Goal: Navigation & Orientation: Find specific page/section

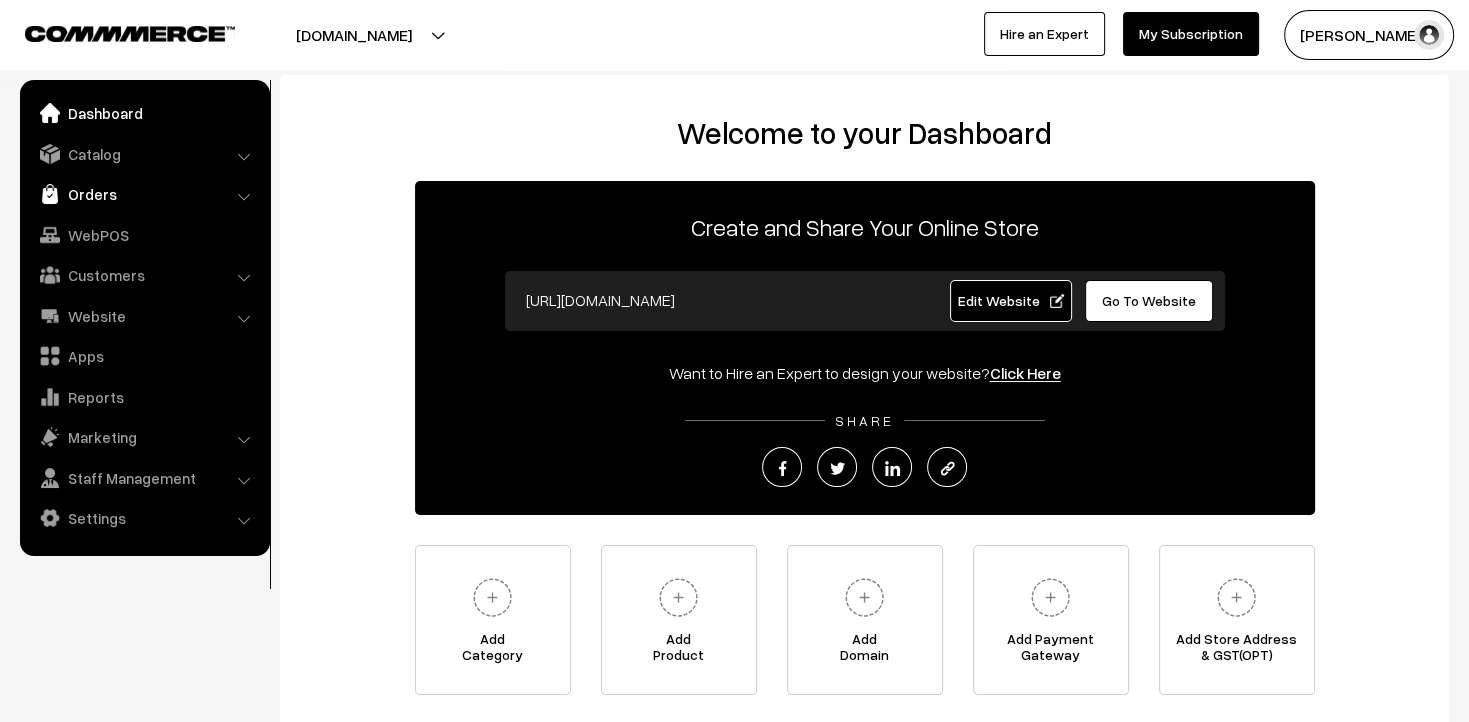
click at [121, 197] on link "Orders" at bounding box center [144, 194] width 238 height 36
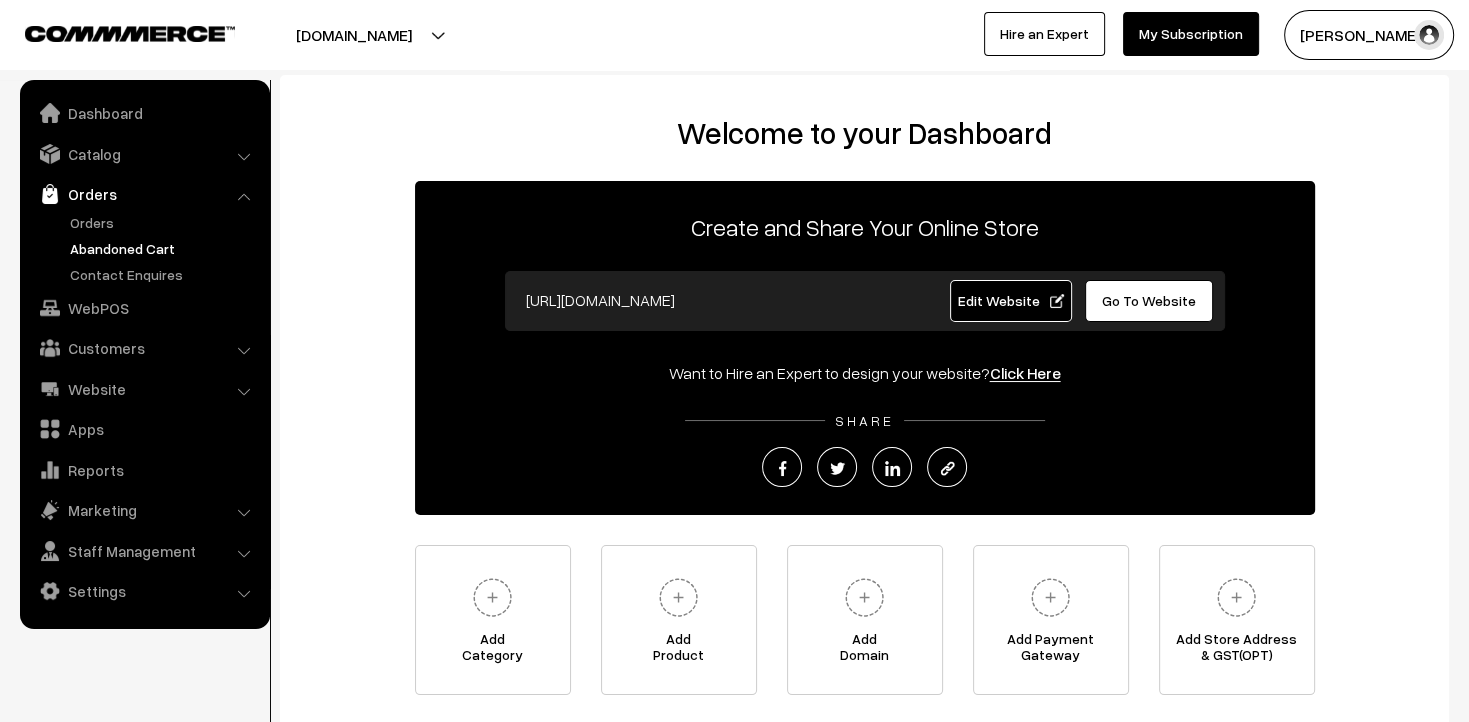
click at [94, 239] on link "Abandoned Cart" at bounding box center [164, 248] width 198 height 21
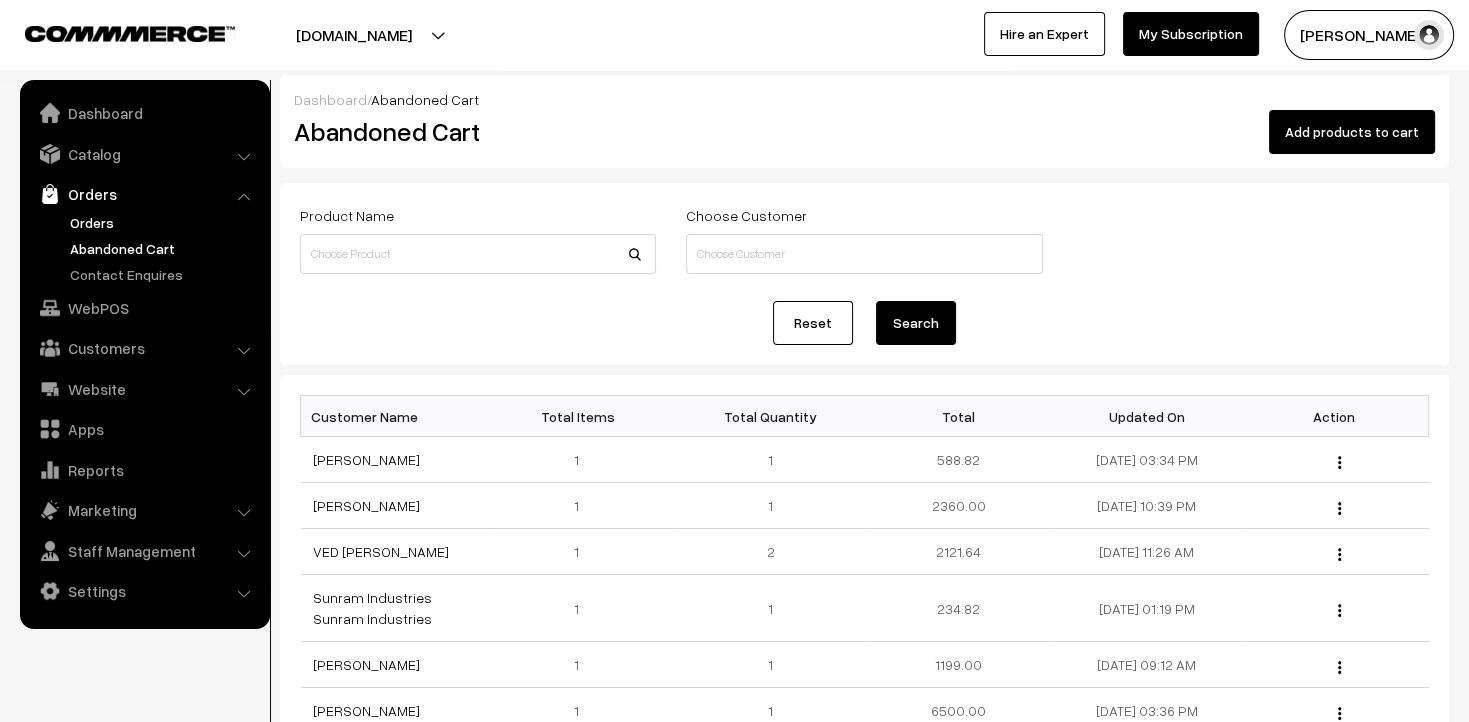
click at [95, 232] on link "Orders" at bounding box center [164, 222] width 198 height 21
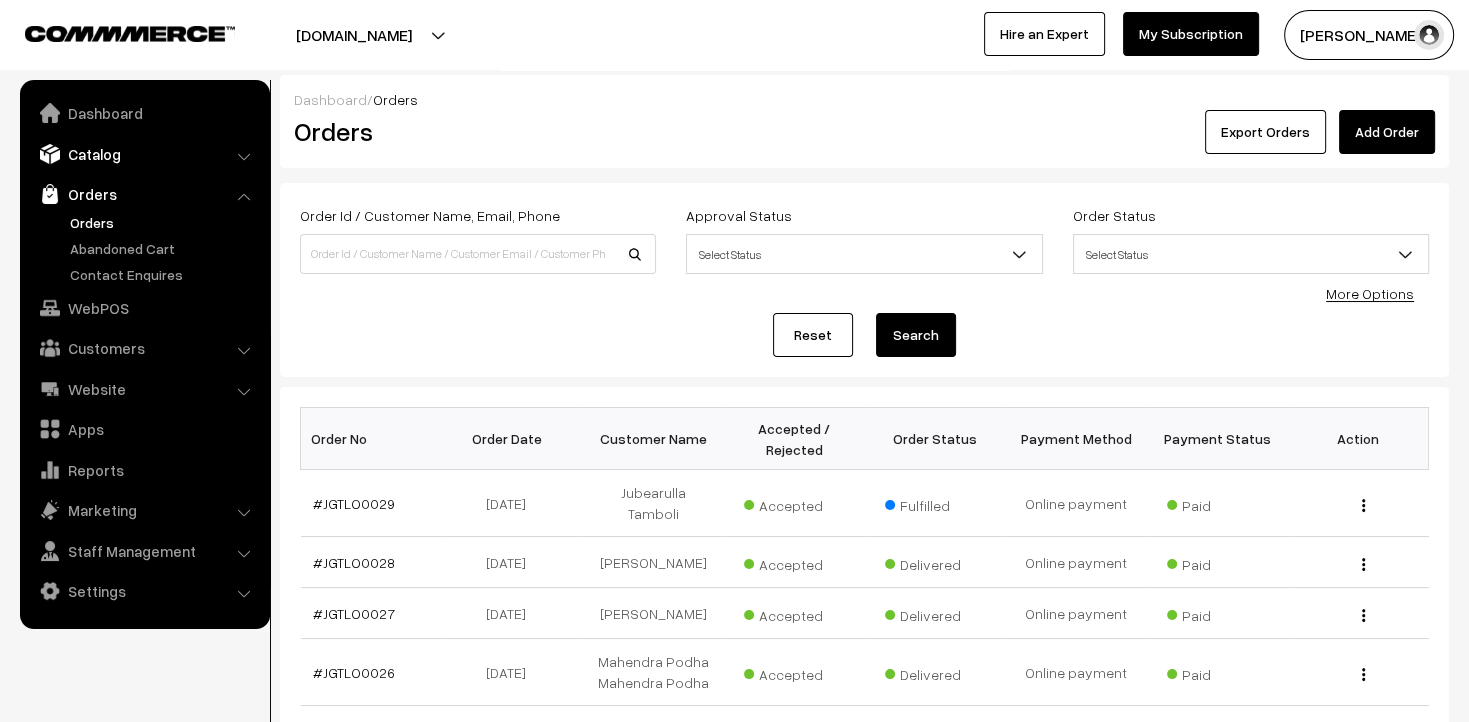
click at [112, 150] on link "Catalog" at bounding box center [144, 154] width 238 height 36
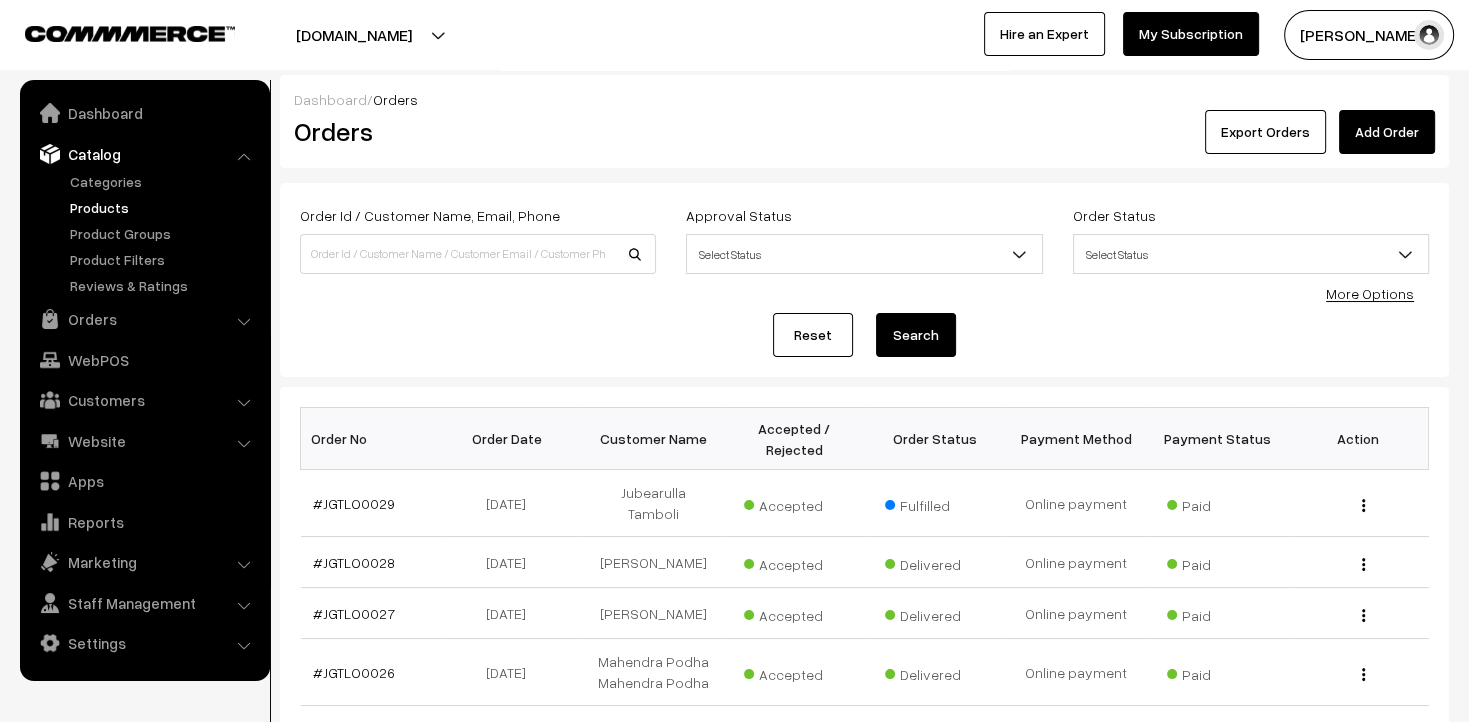
click at [102, 203] on link "Products" at bounding box center [164, 207] width 198 height 21
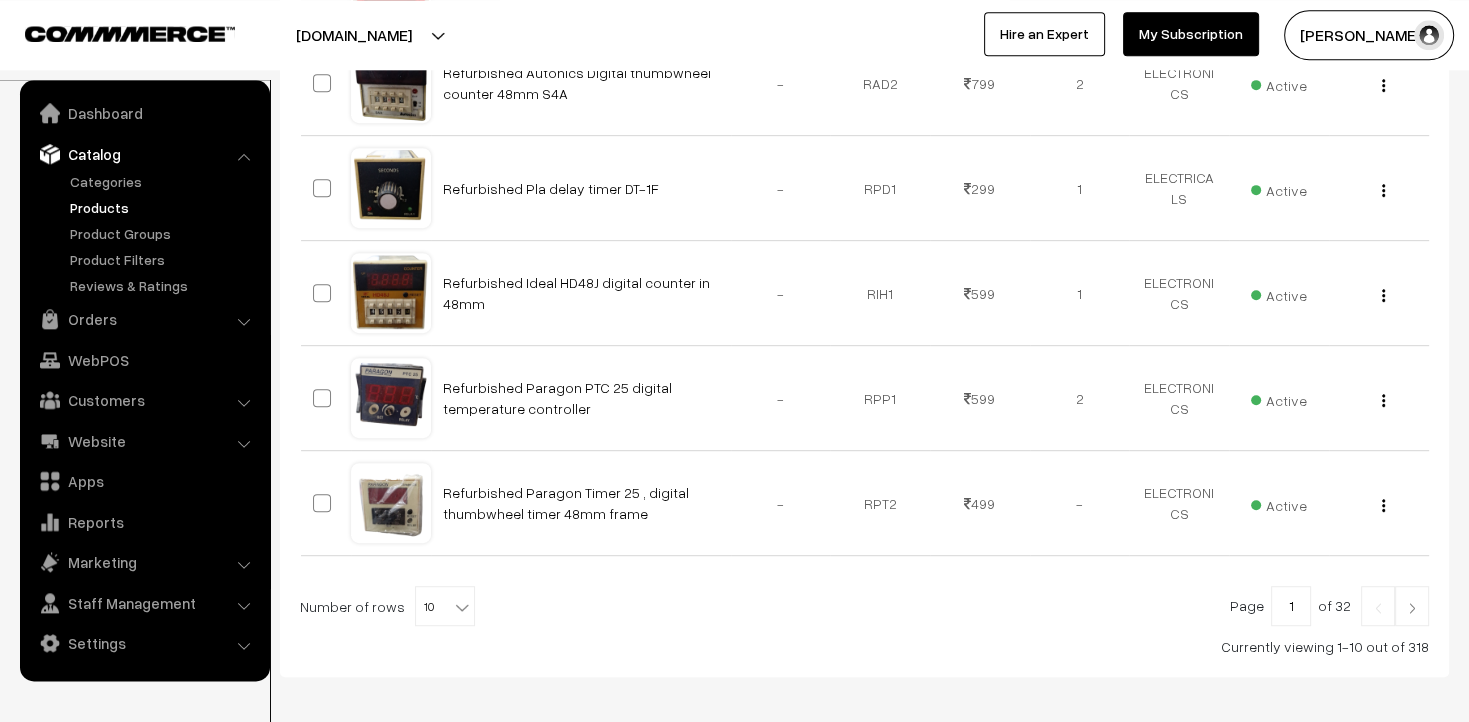
scroll to position [1024, 0]
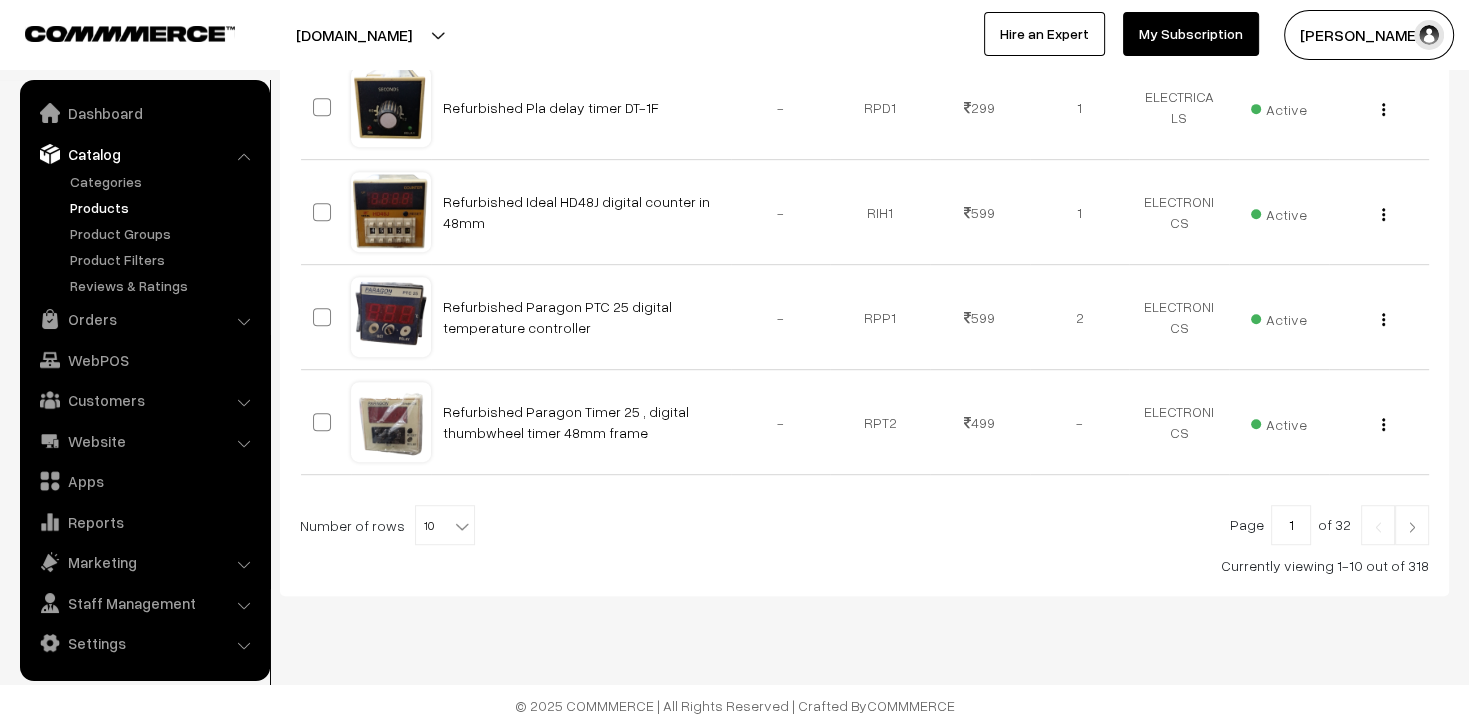
click at [1412, 522] on img at bounding box center [1412, 527] width 18 height 12
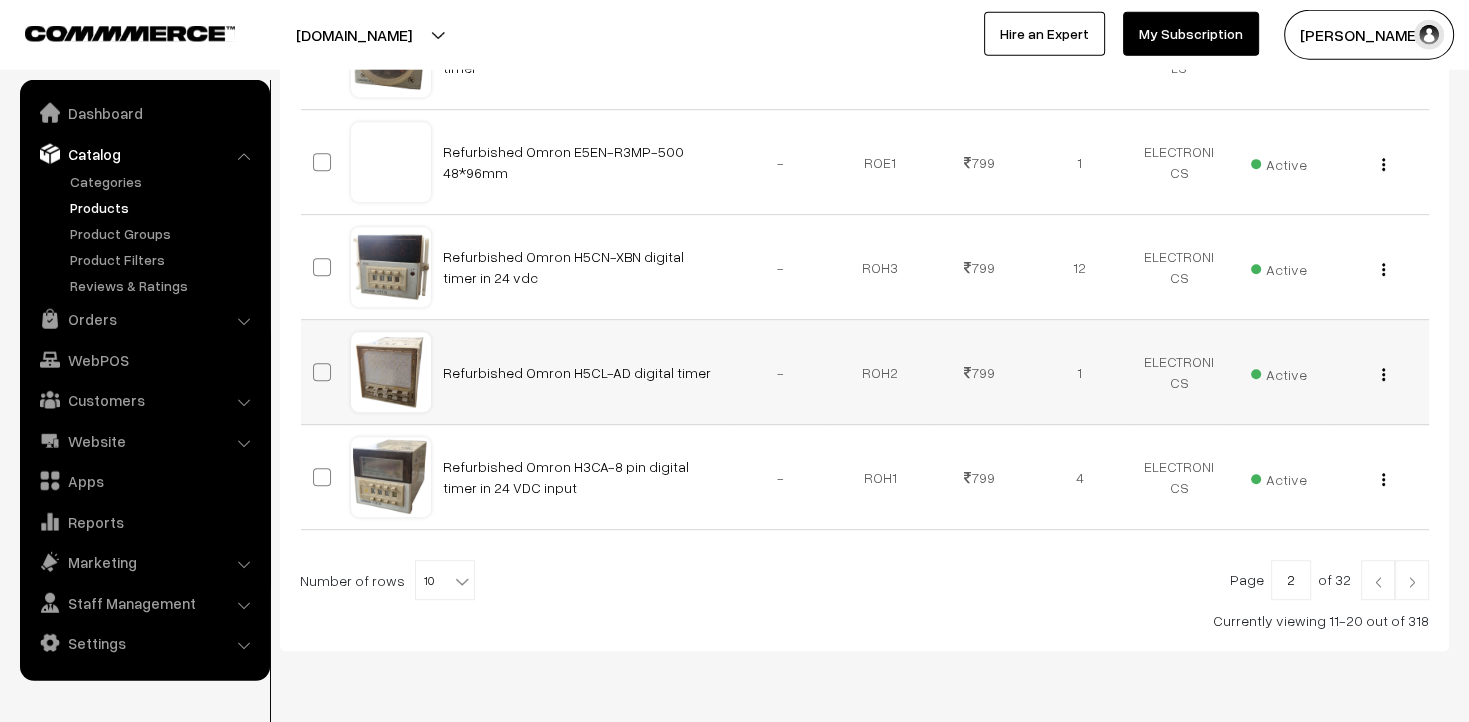
scroll to position [1024, 0]
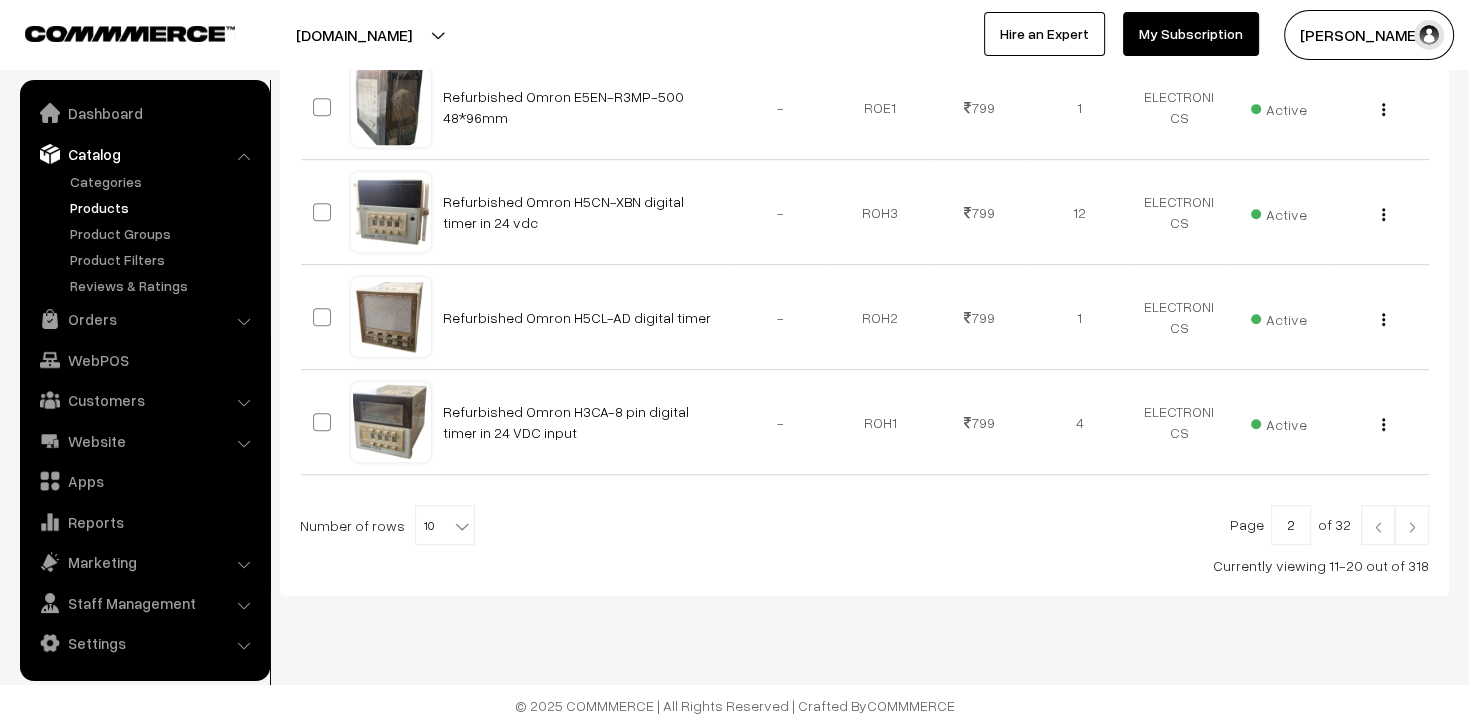
click at [1407, 517] on link at bounding box center [1412, 525] width 34 height 40
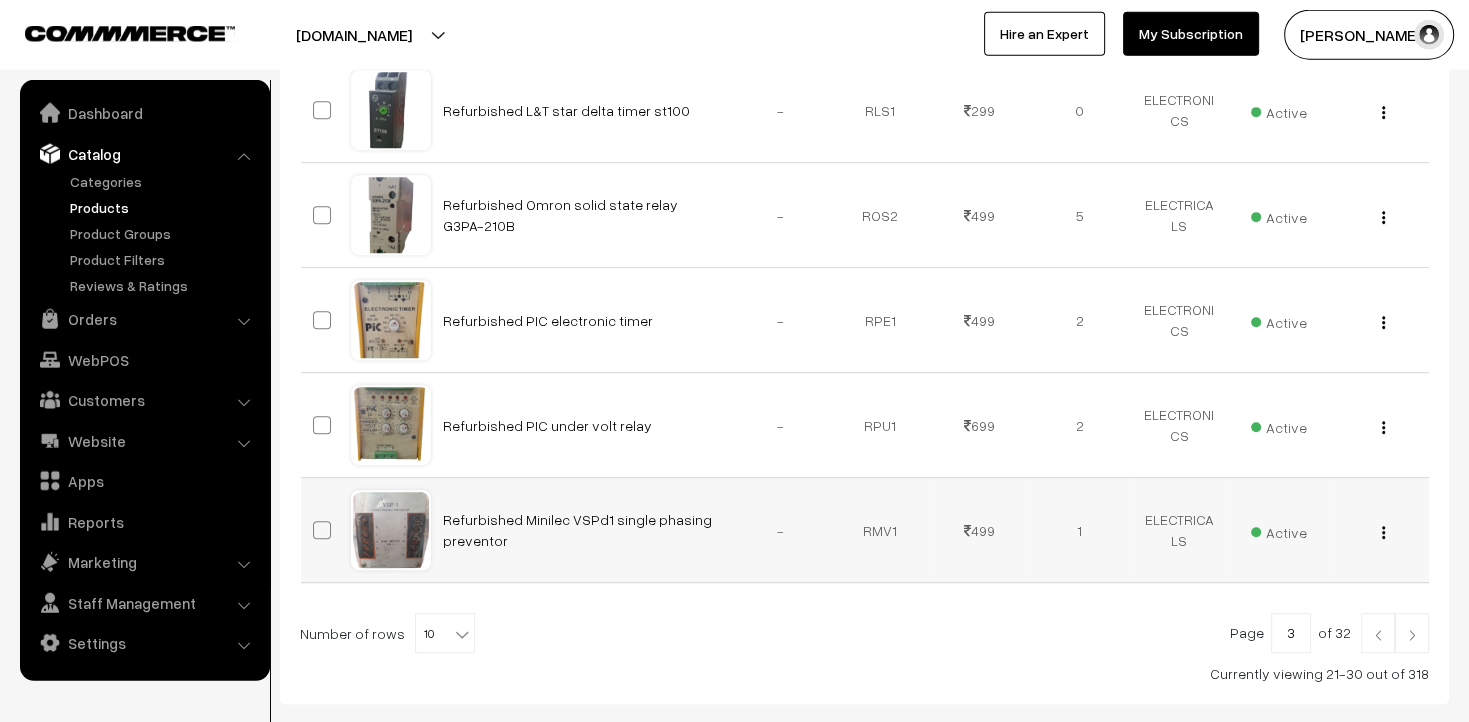
scroll to position [1024, 0]
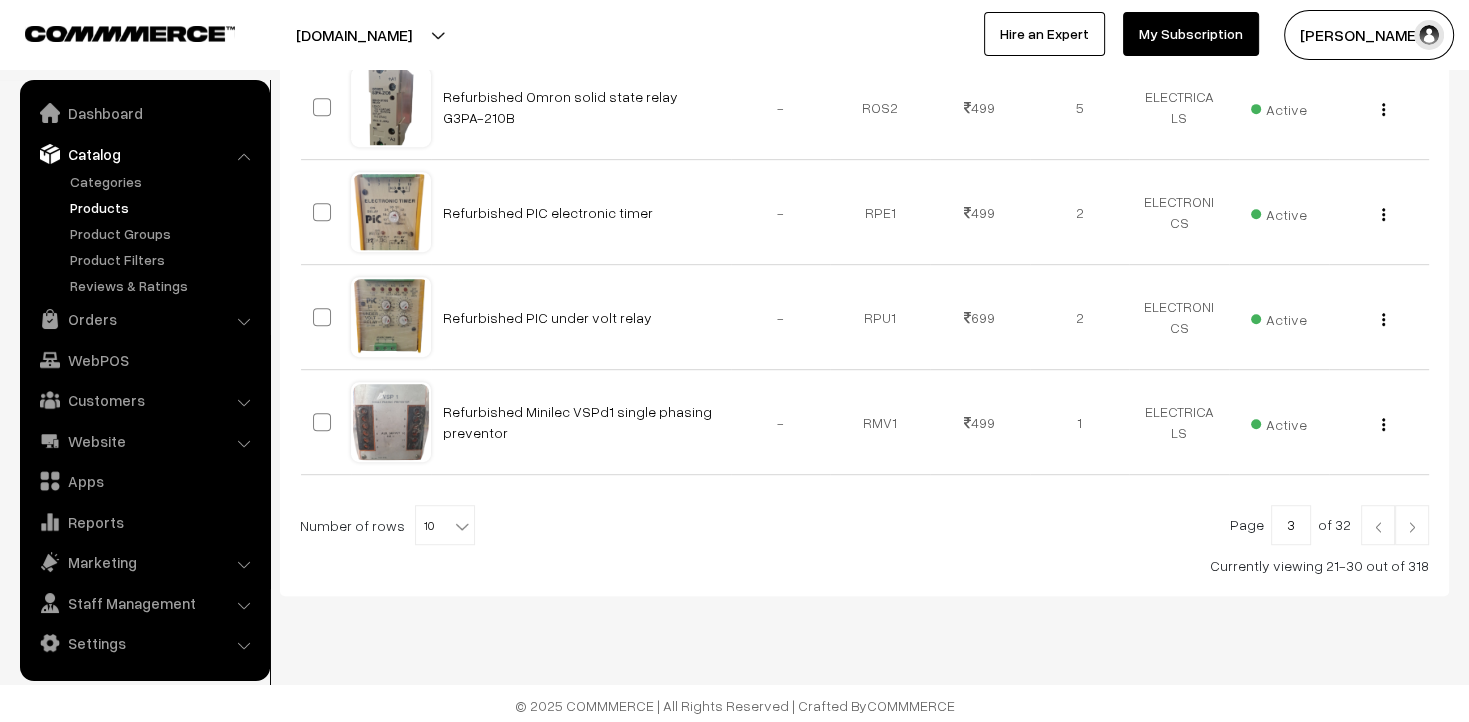
click at [1409, 521] on img at bounding box center [1412, 527] width 18 height 12
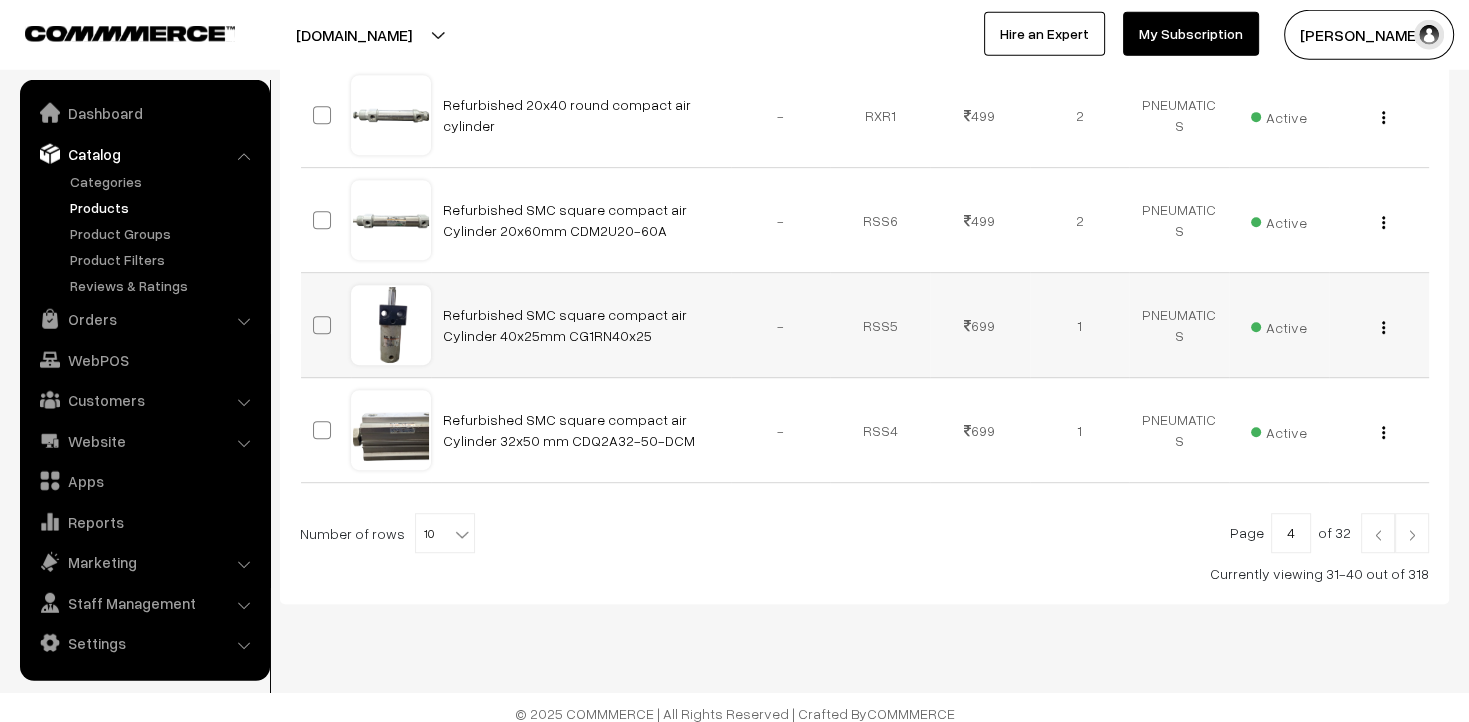
scroll to position [1024, 0]
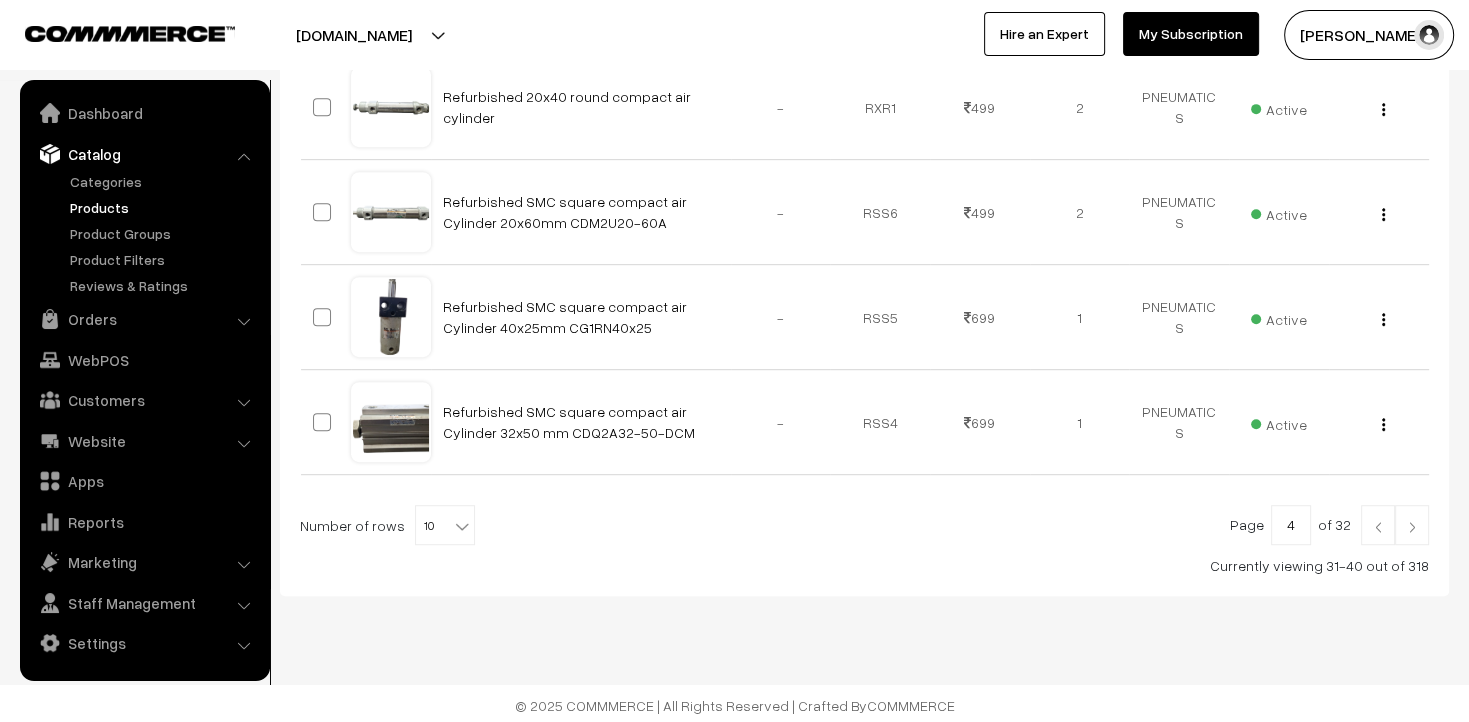
click at [1414, 526] on img at bounding box center [1412, 527] width 18 height 12
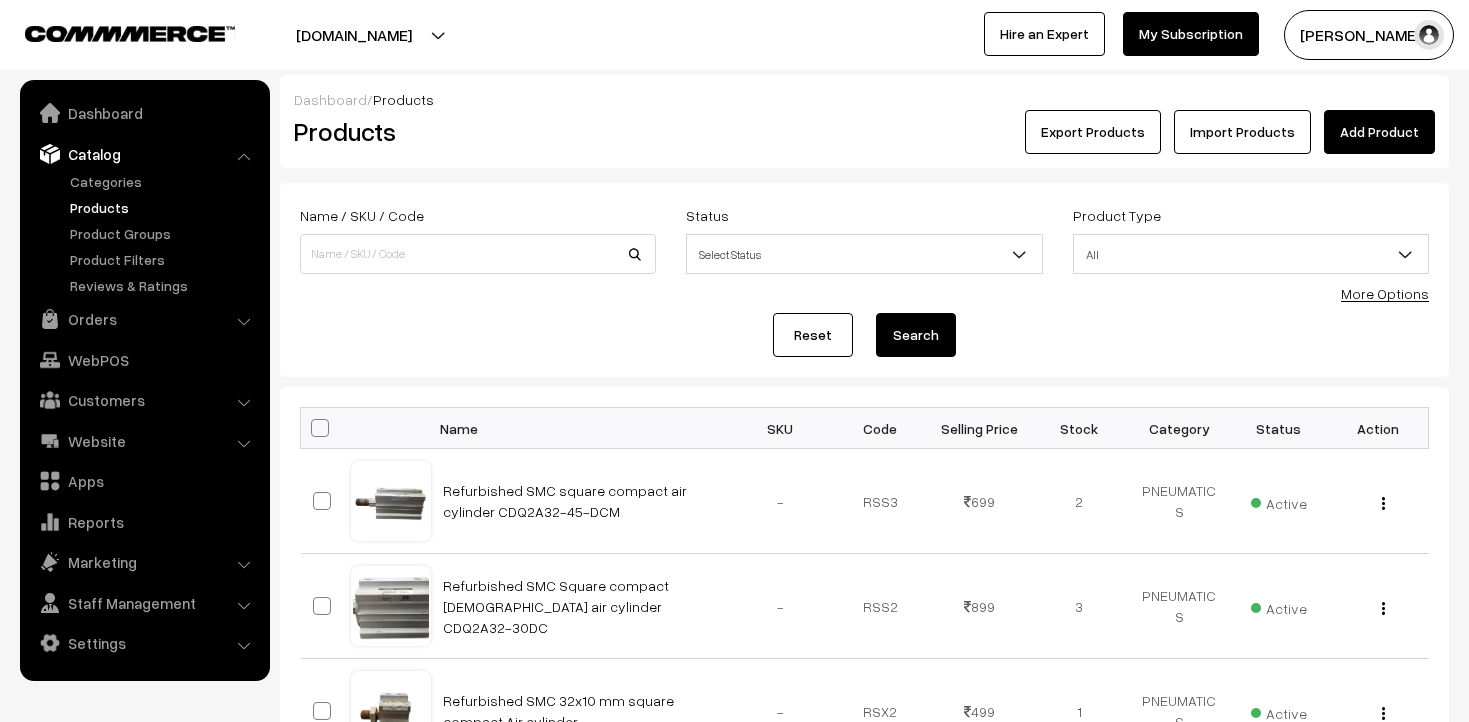
scroll to position [1028, 0]
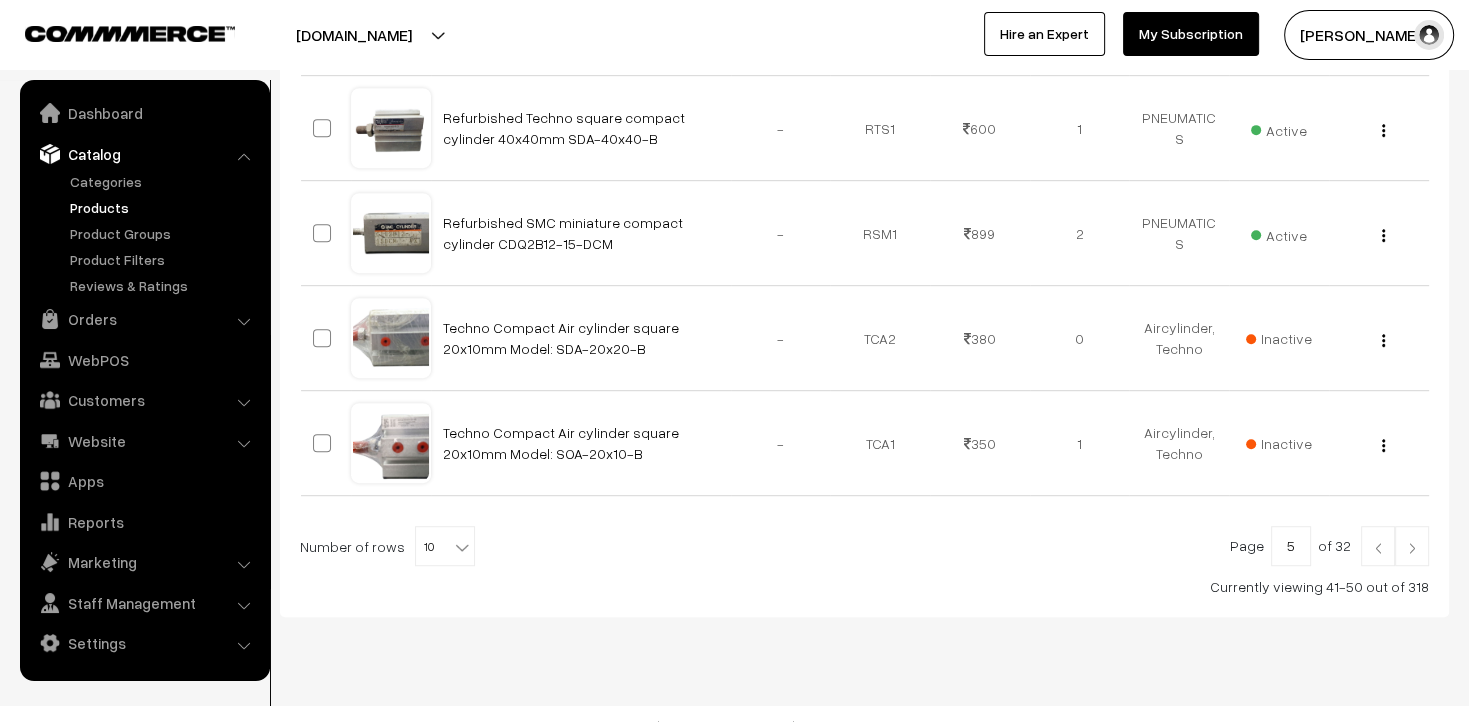
click at [1413, 542] on img at bounding box center [1412, 548] width 18 height 12
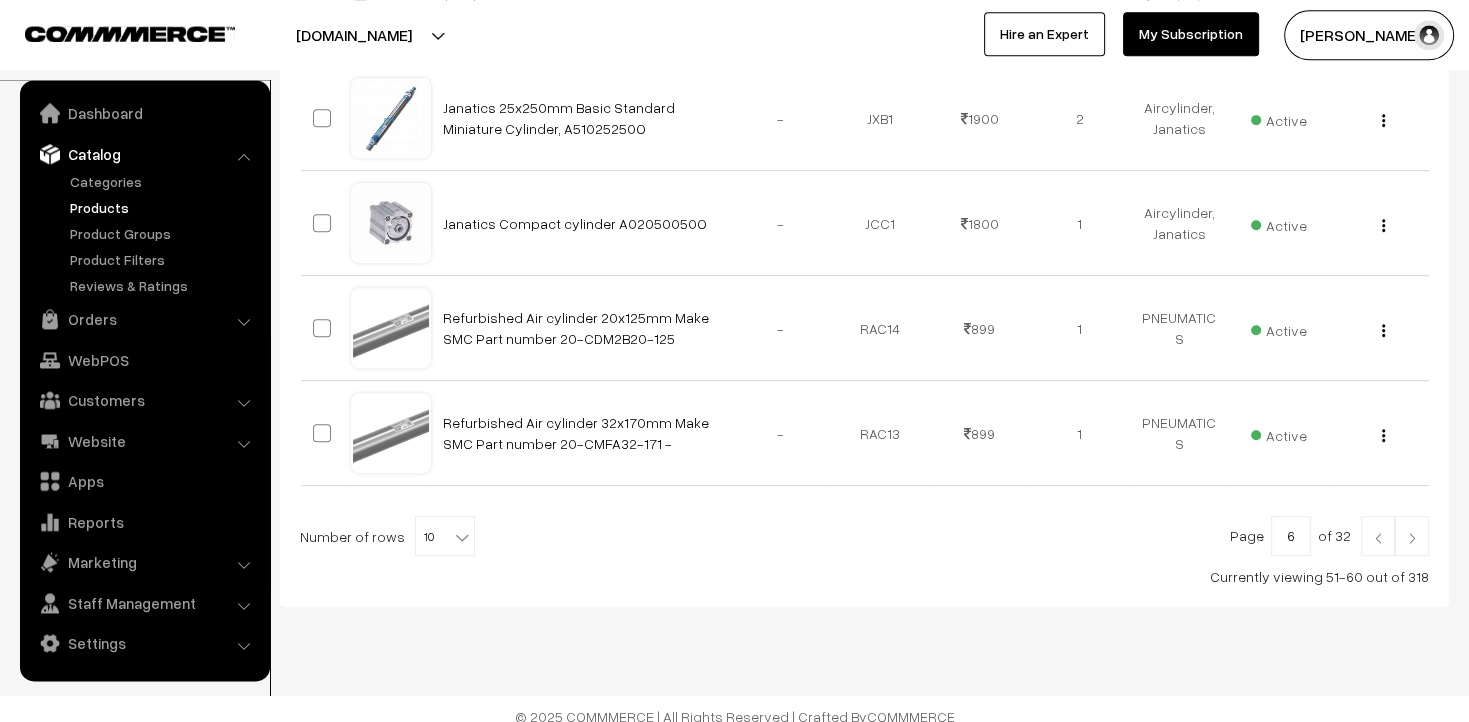
scroll to position [1024, 0]
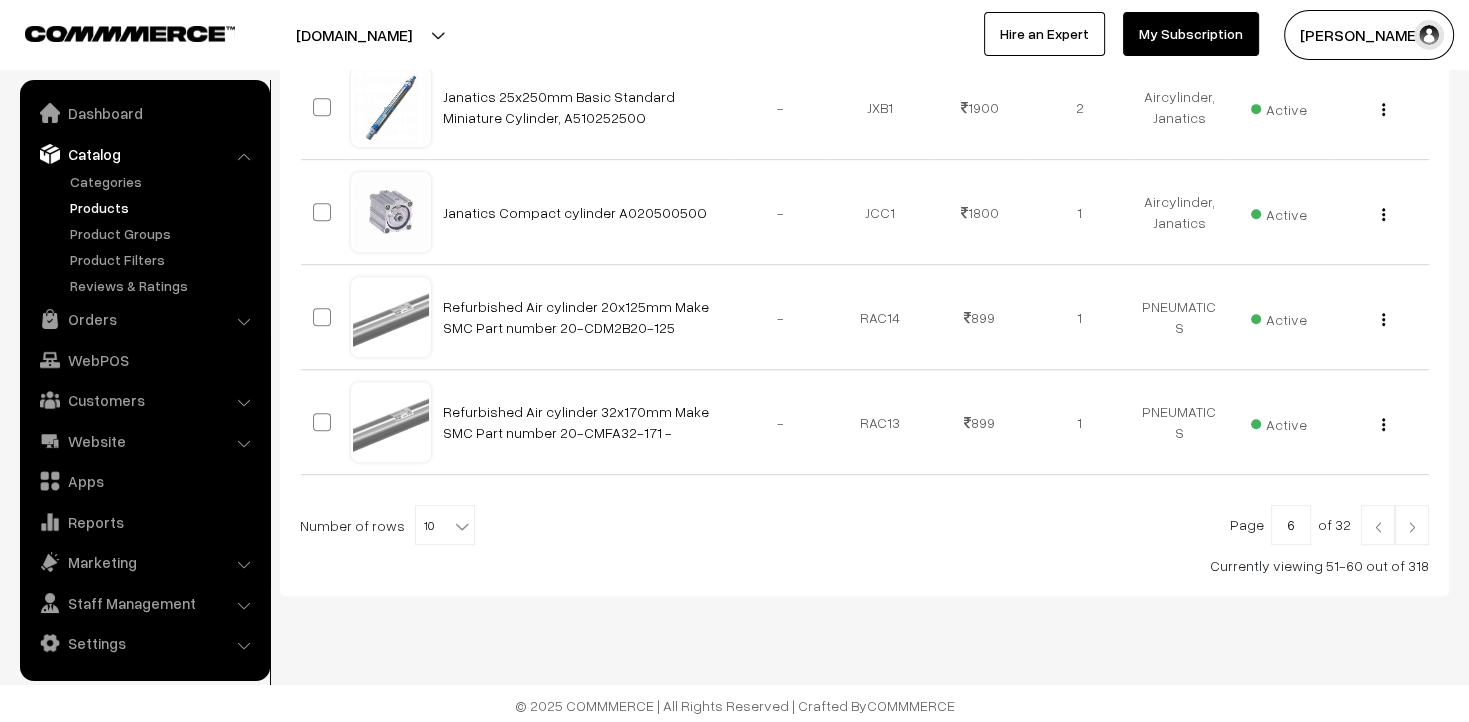
click at [1413, 512] on link at bounding box center [1412, 525] width 34 height 40
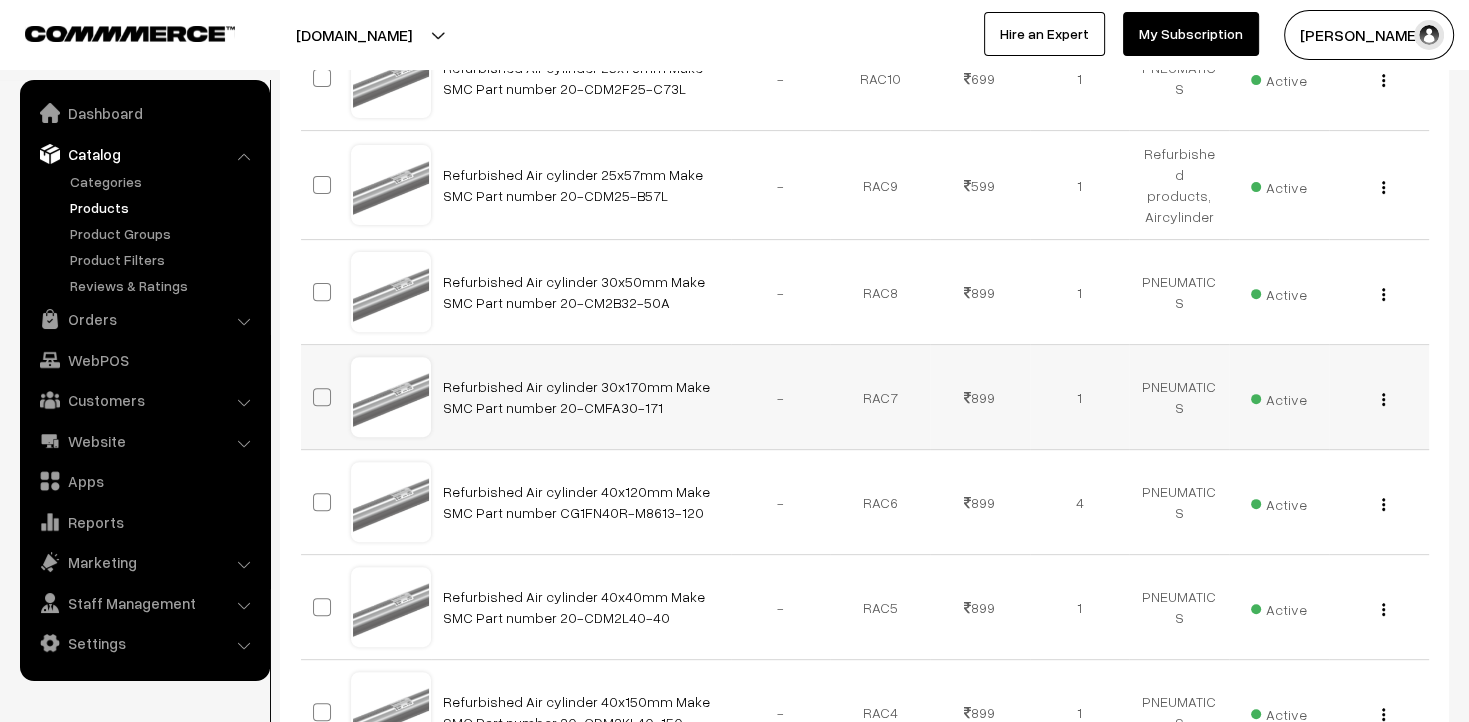
scroll to position [1024, 0]
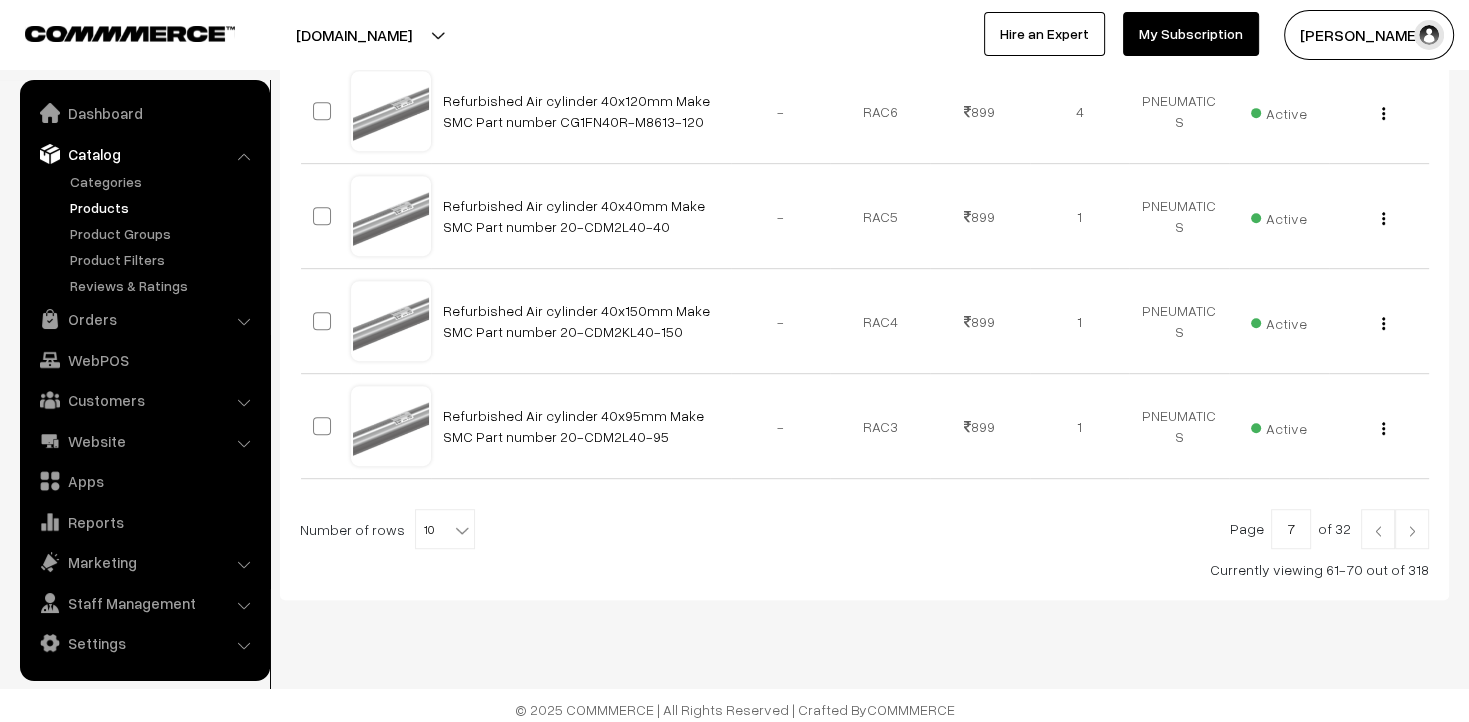
click at [1413, 526] on img at bounding box center [1412, 531] width 18 height 12
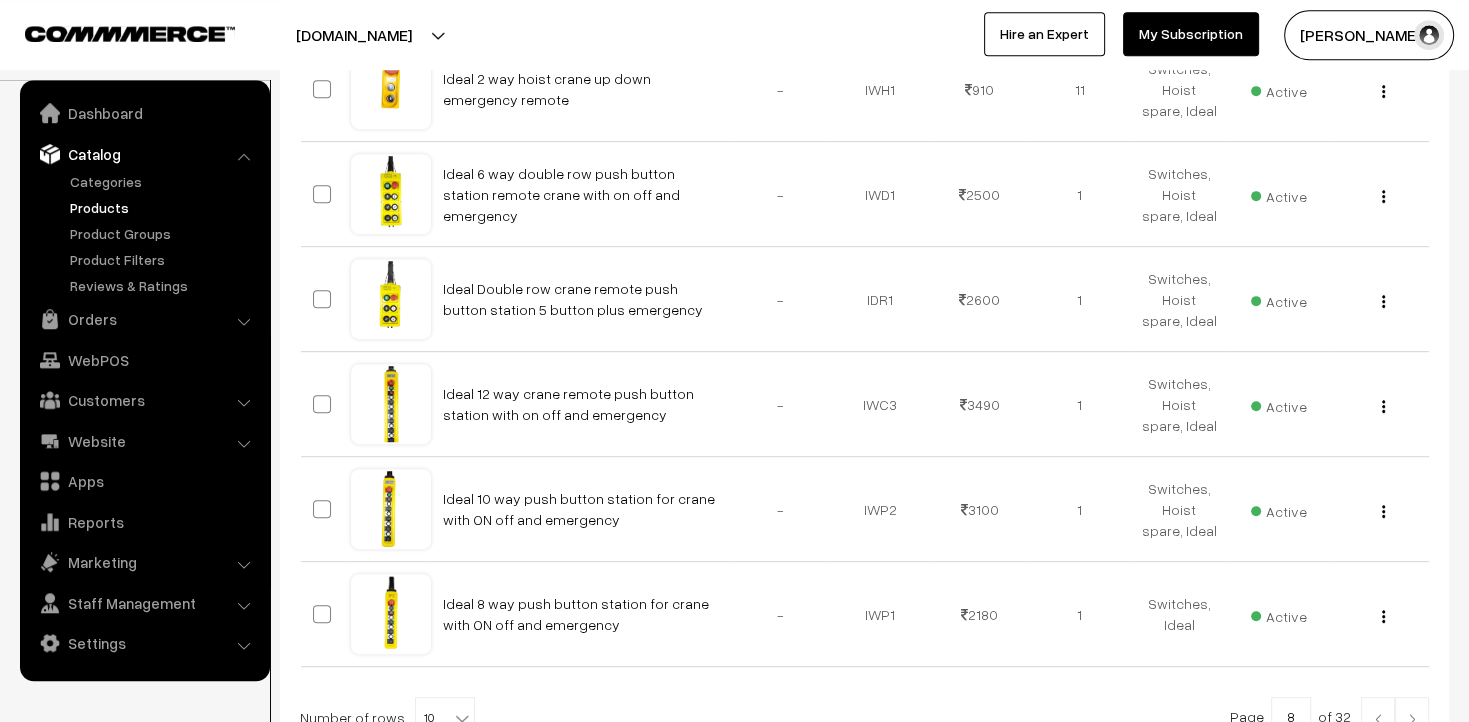
scroll to position [1024, 0]
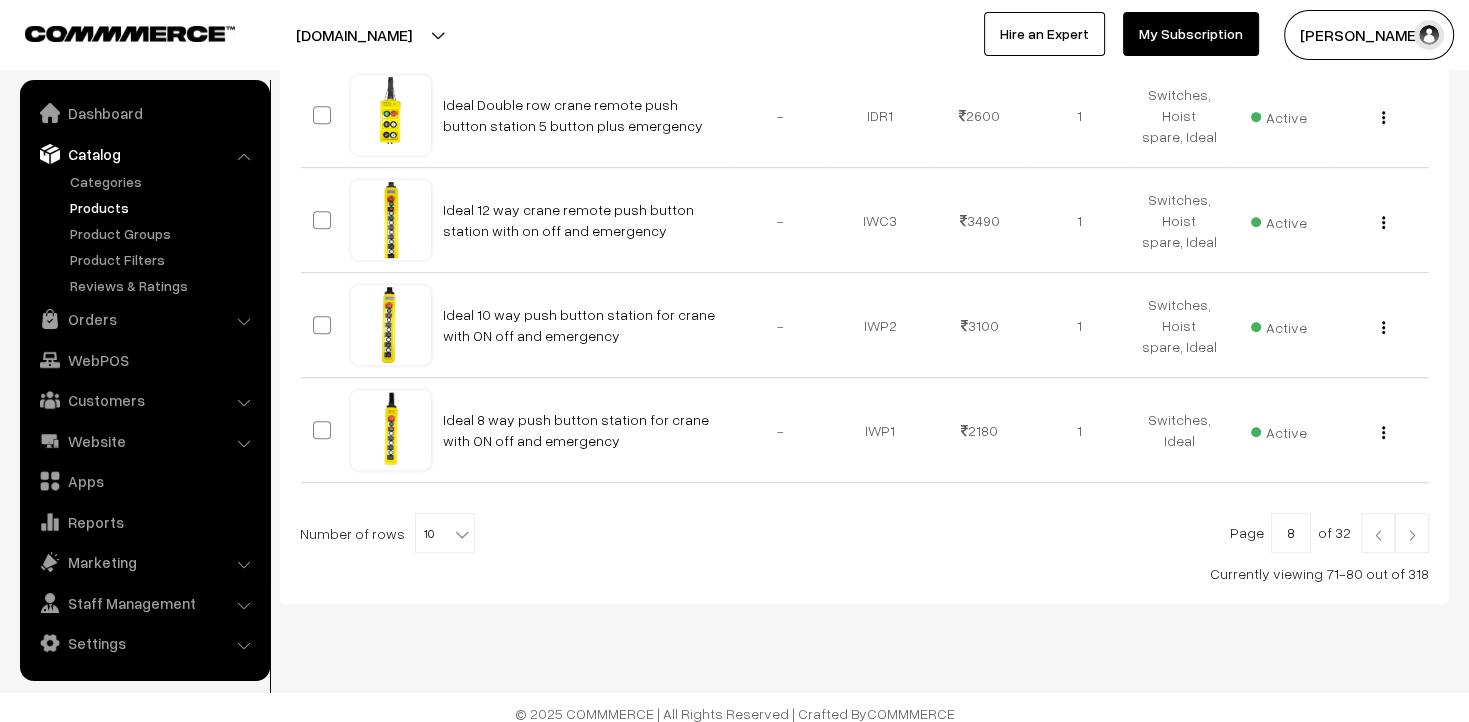
click at [1424, 530] on link at bounding box center [1412, 533] width 34 height 40
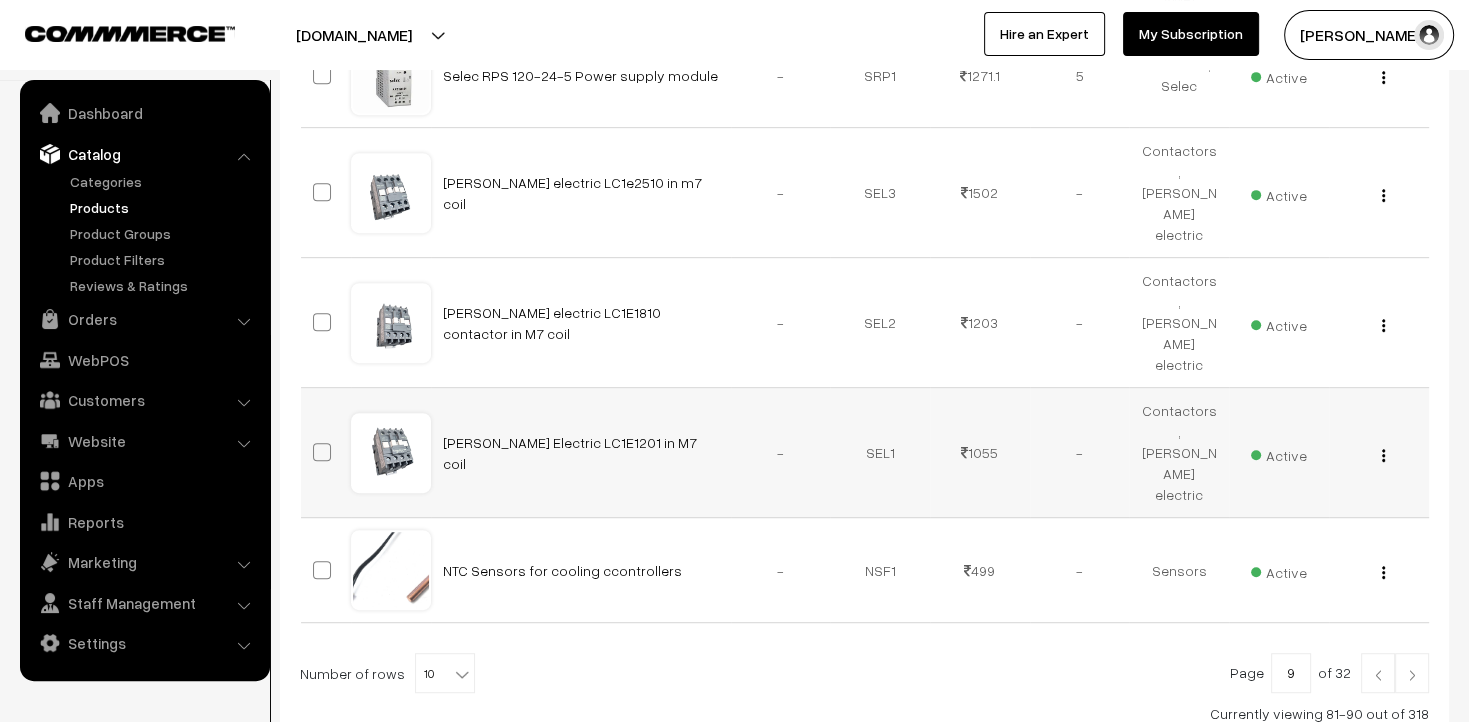
scroll to position [1024, 0]
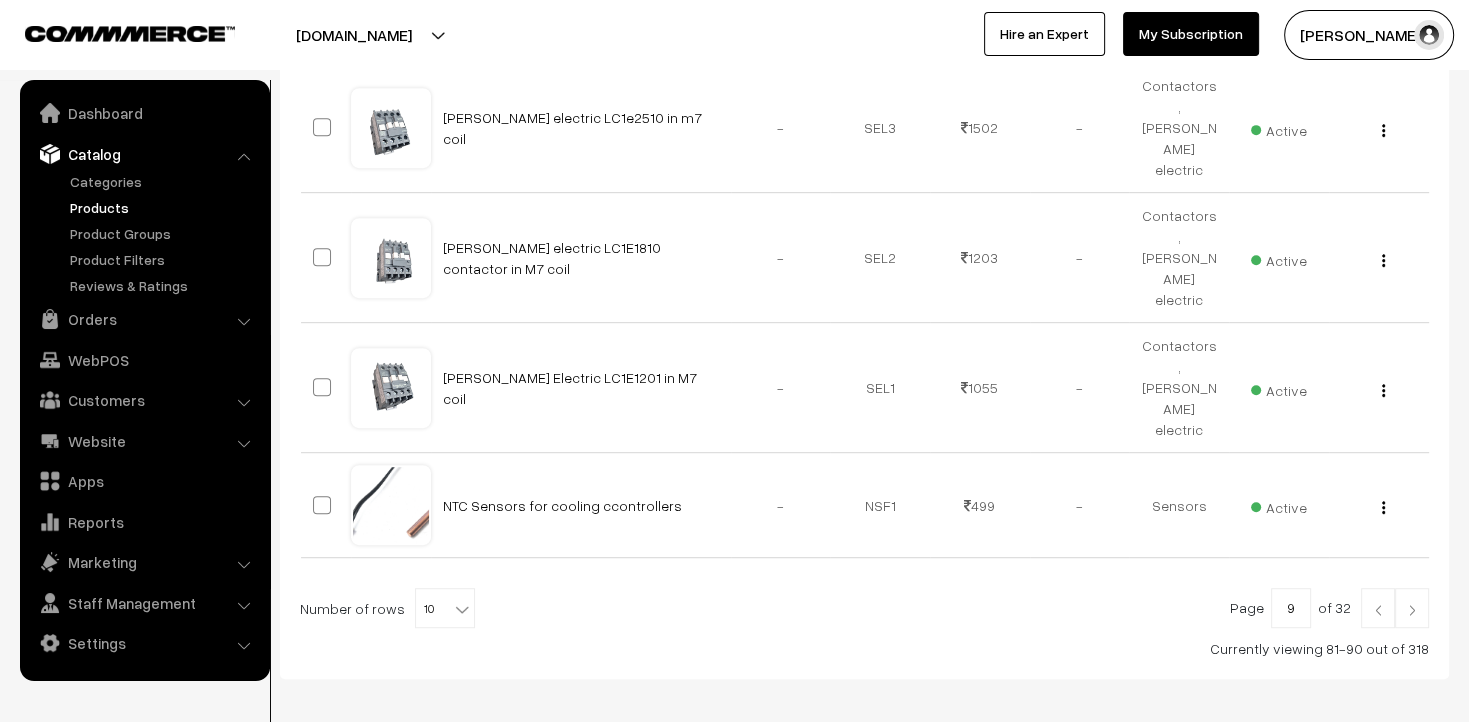
click at [1408, 588] on link at bounding box center [1412, 608] width 34 height 40
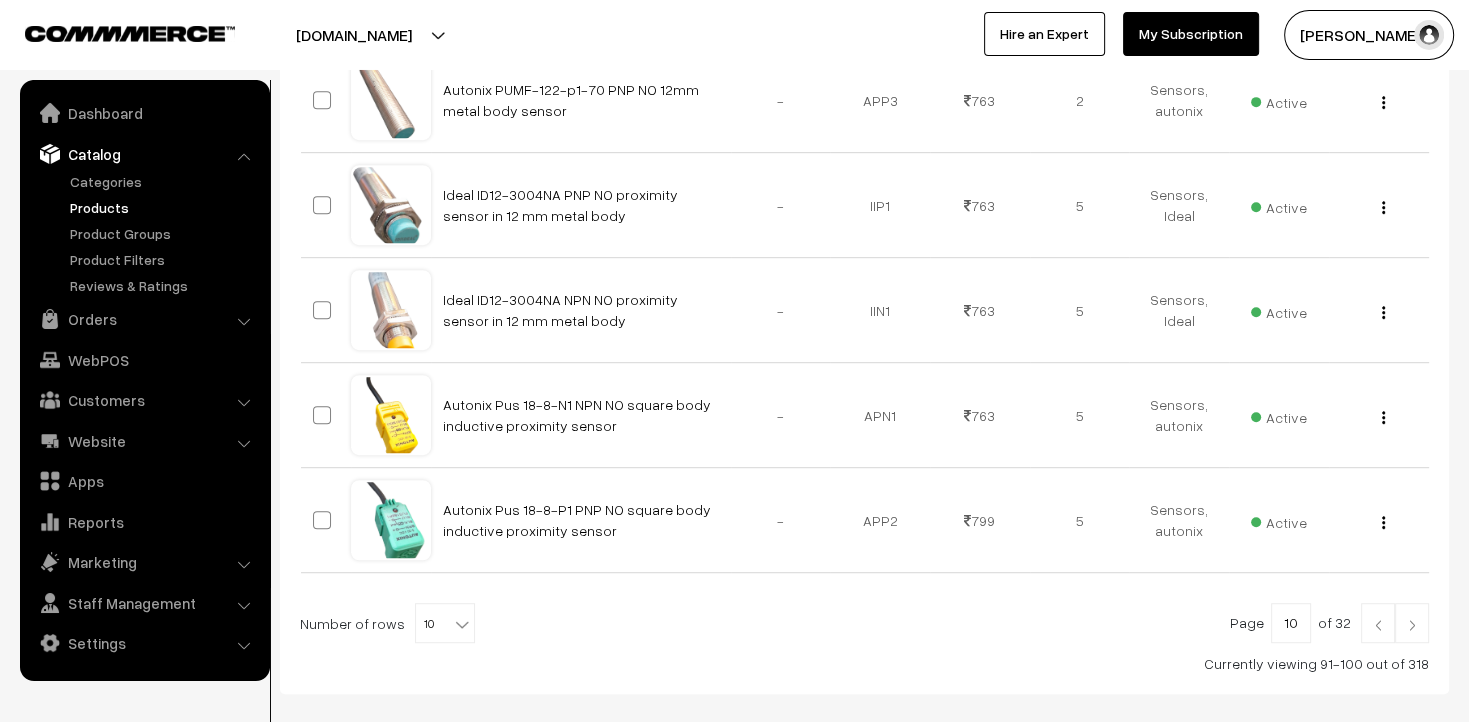
scroll to position [1071, 0]
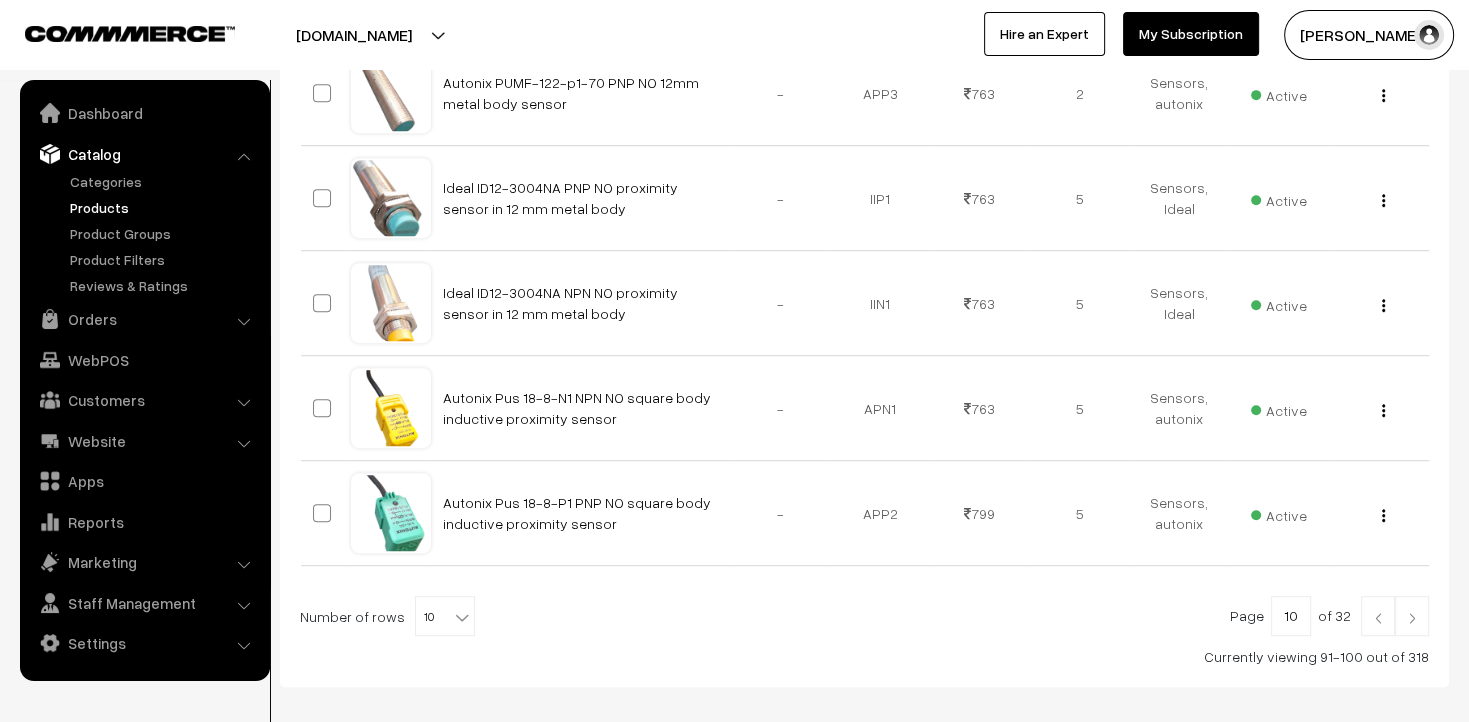
click at [1418, 612] on img at bounding box center [1412, 618] width 18 height 12
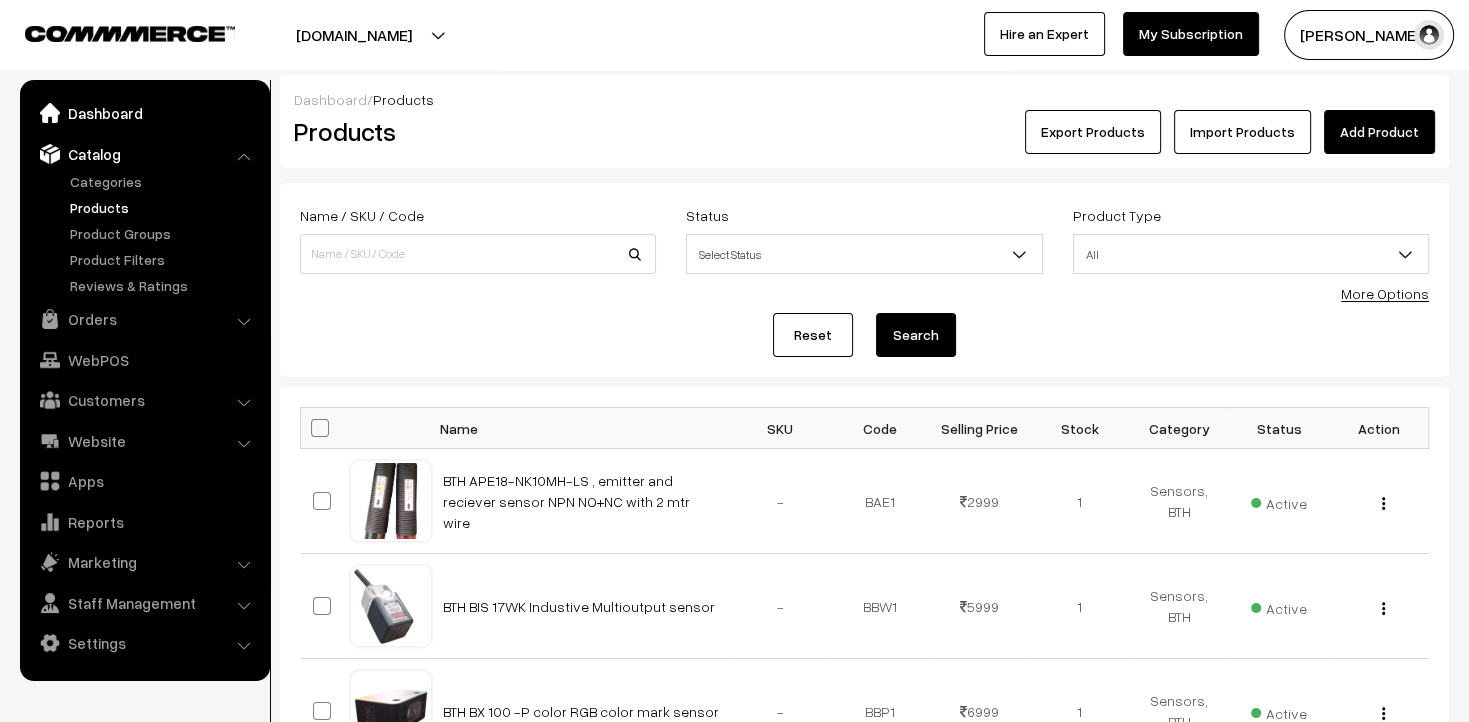
click at [105, 114] on link "Dashboard" at bounding box center [144, 113] width 238 height 36
